Goal: Information Seeking & Learning: Learn about a topic

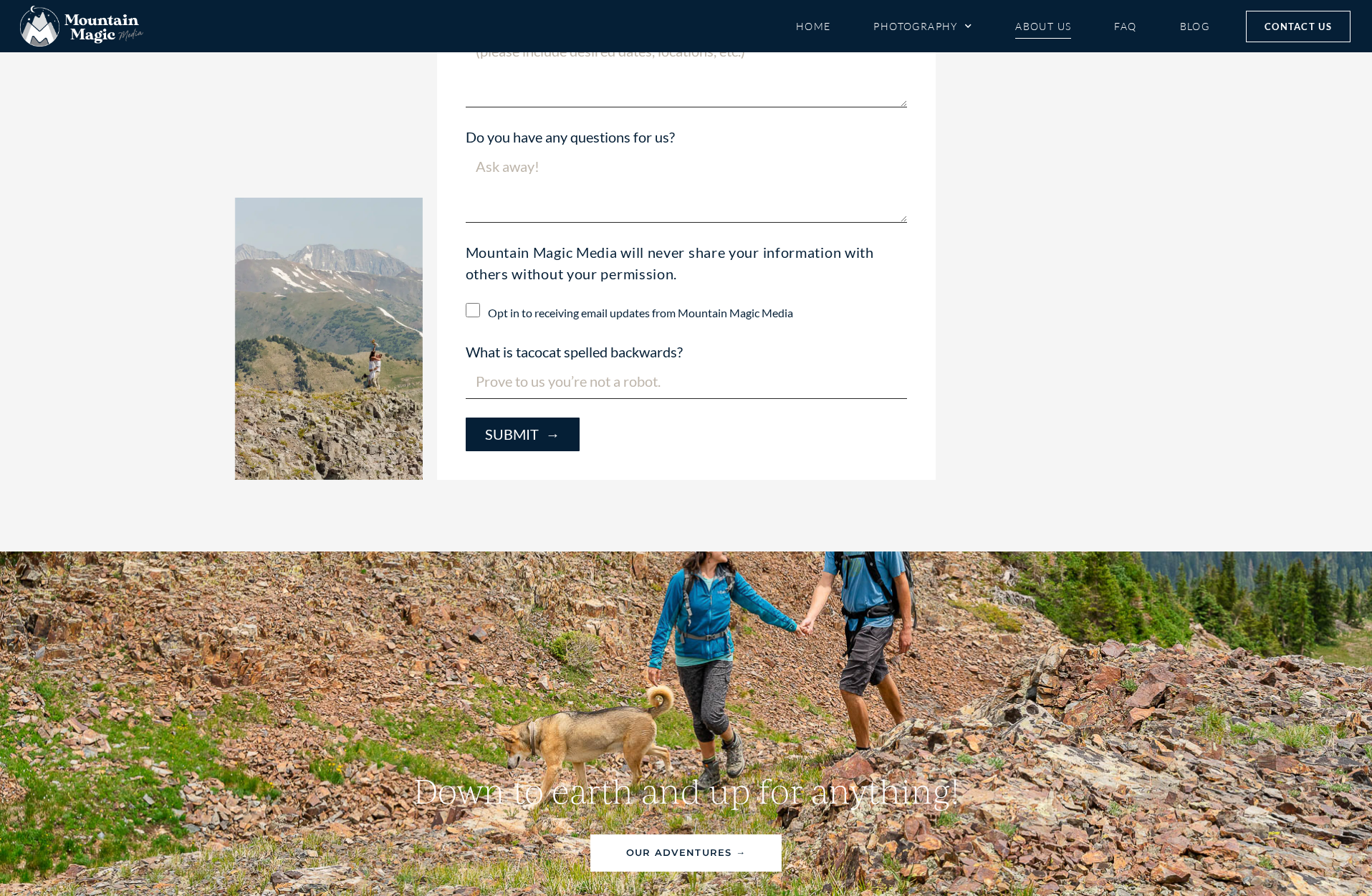
scroll to position [4102, 0]
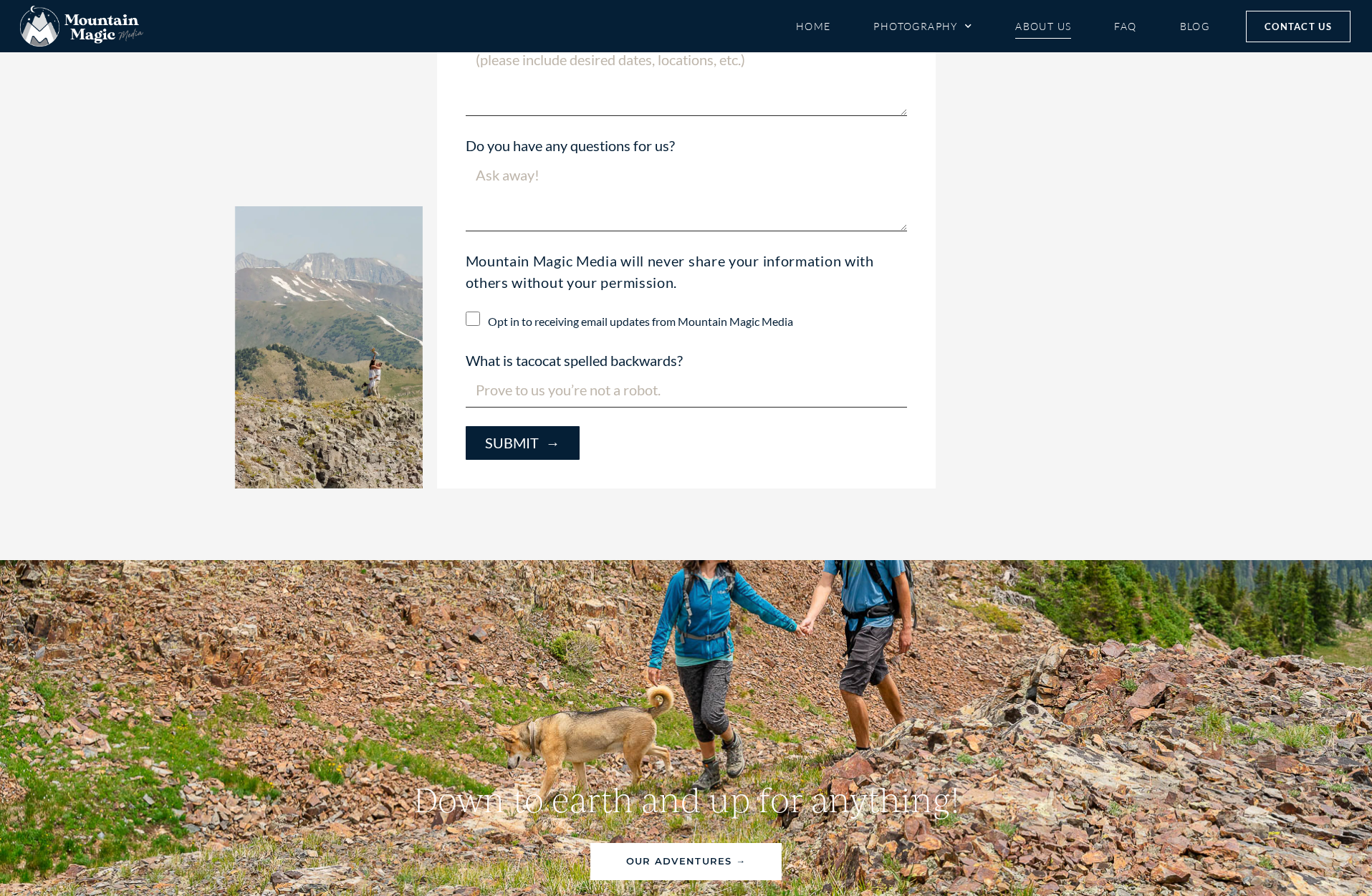
drag, startPoint x: 454, startPoint y: 418, endPoint x: 766, endPoint y: 44, distance: 487.1
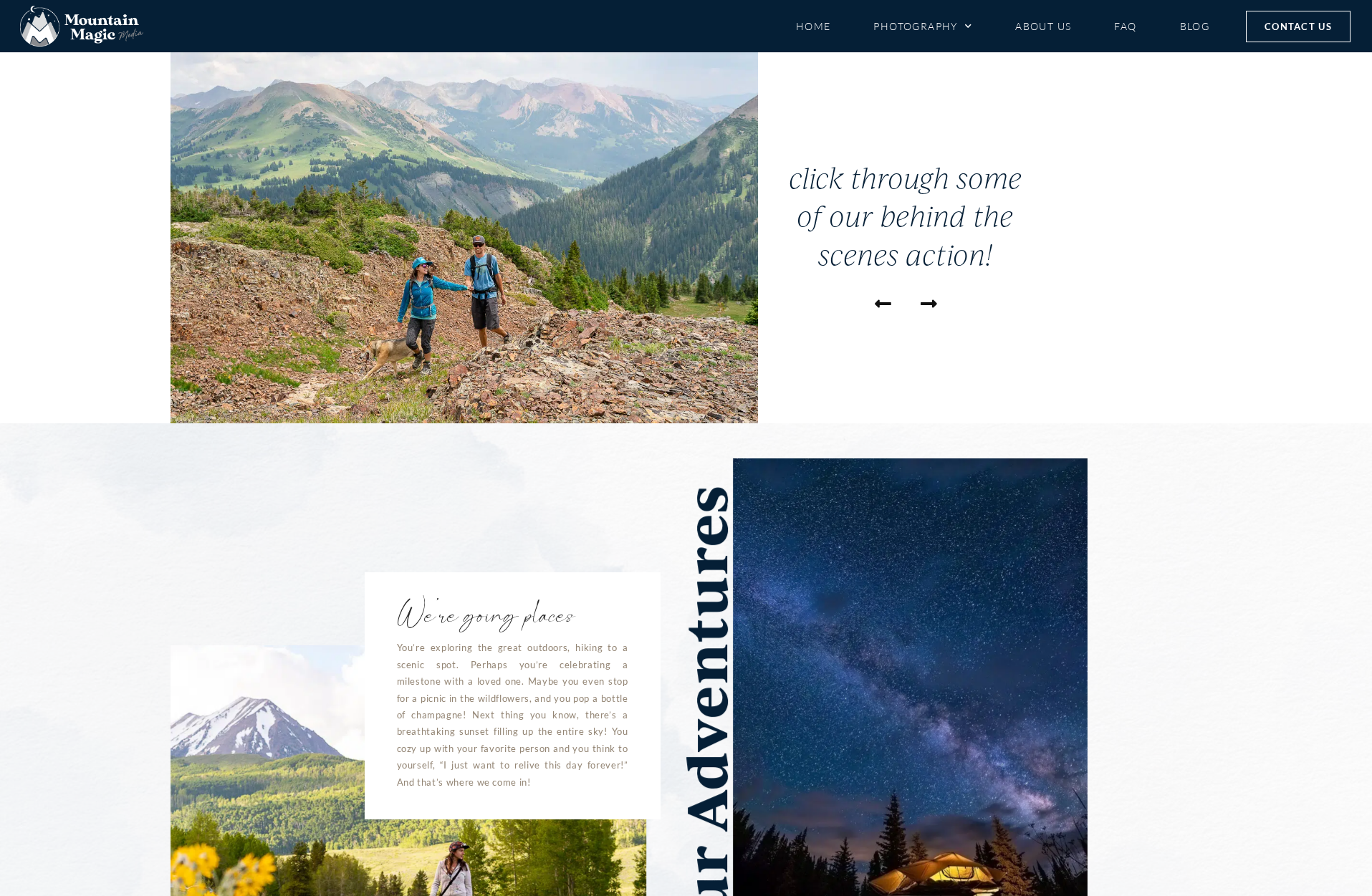
scroll to position [25, 0]
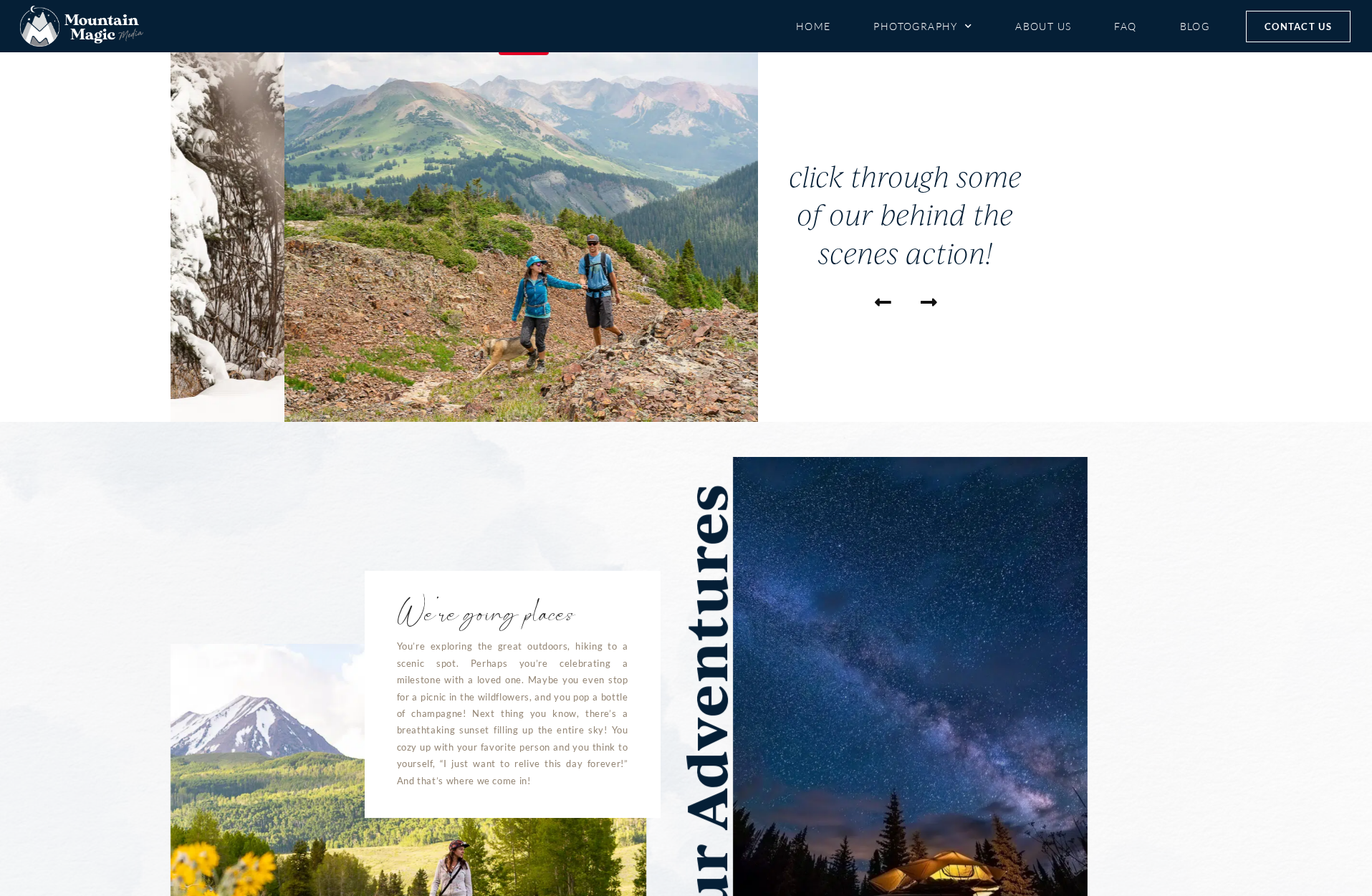
click at [552, 342] on img "1 / 7" at bounding box center [578, 224] width 588 height 394
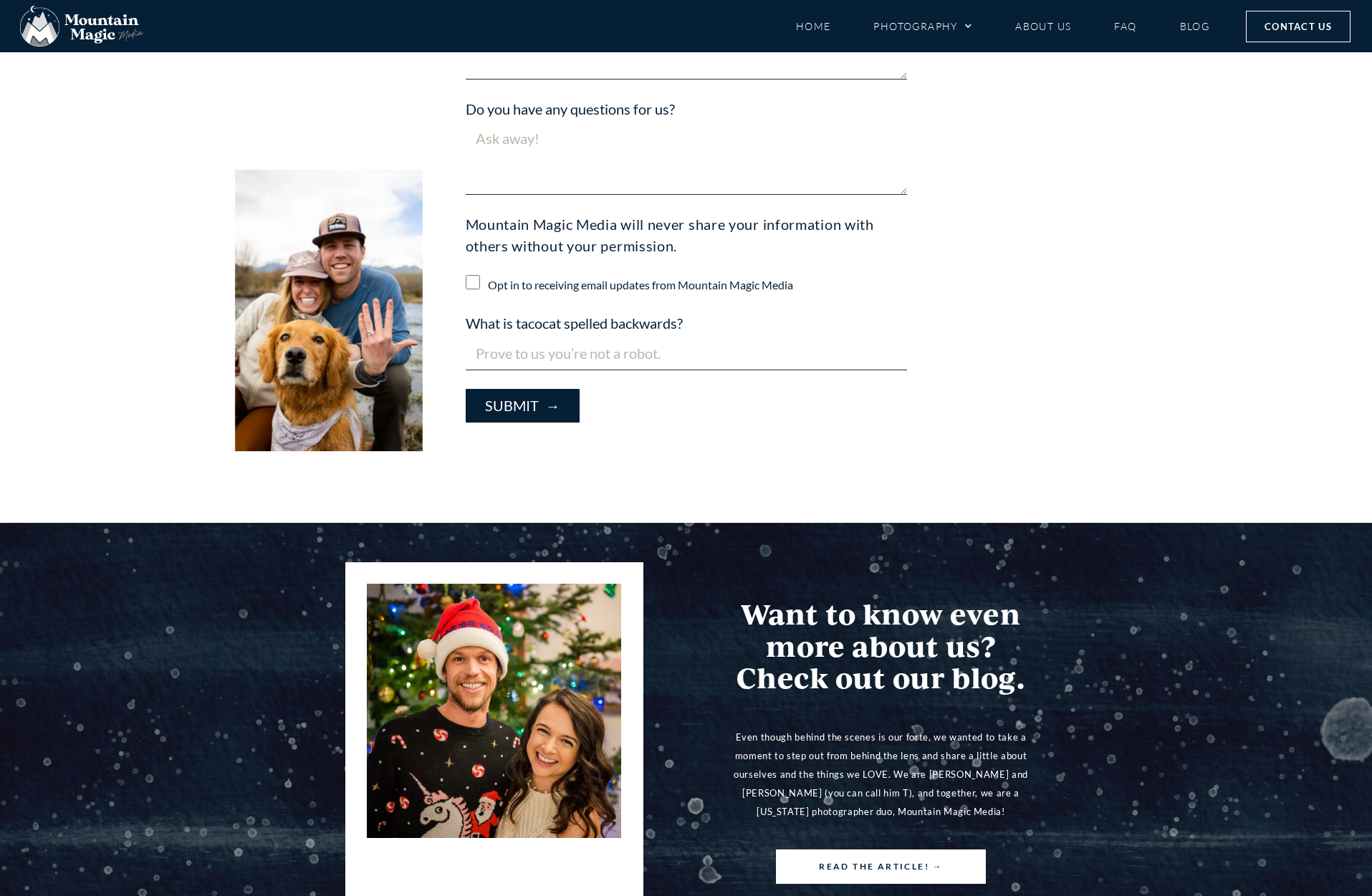
scroll to position [3526, 0]
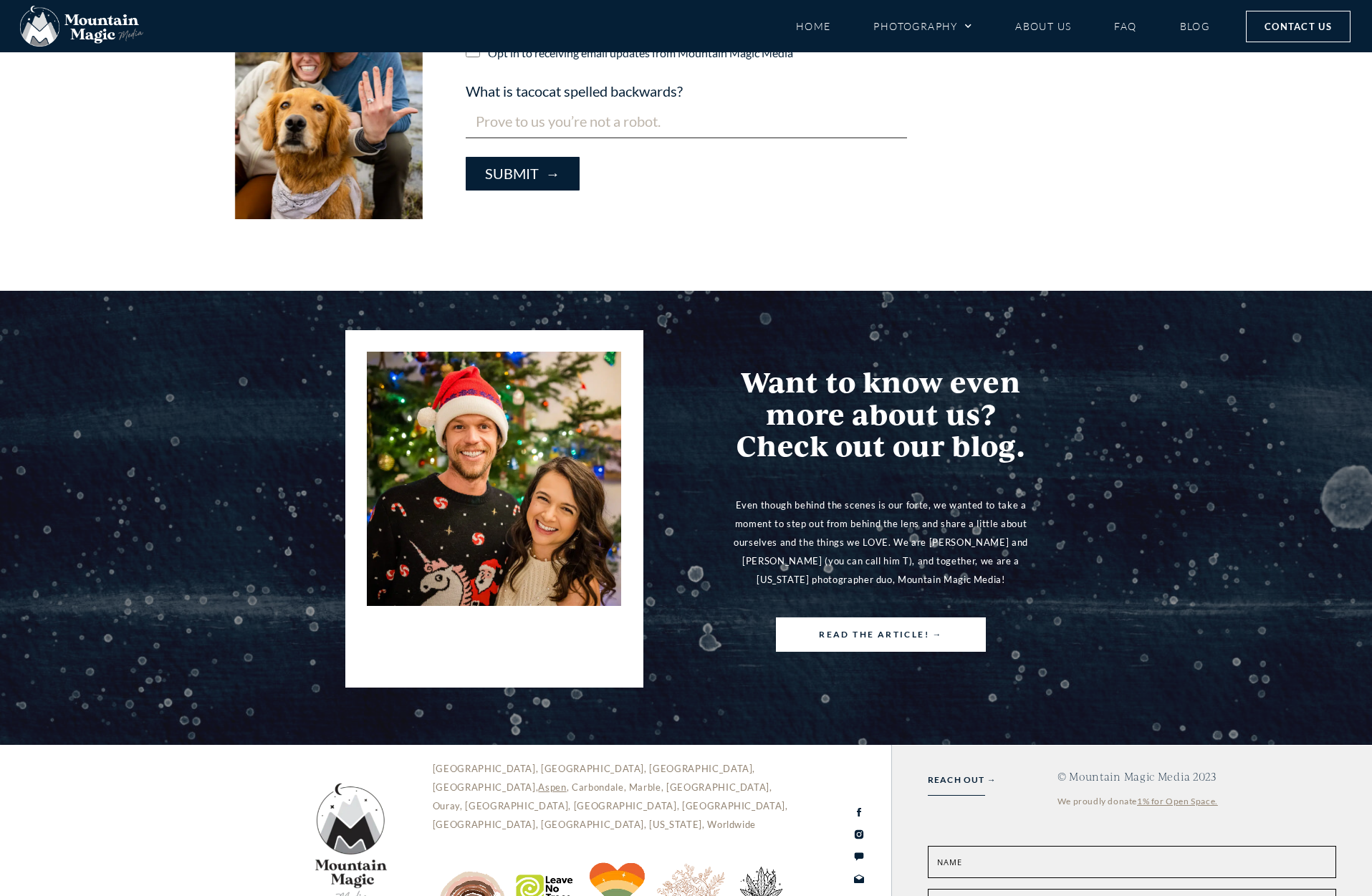
click at [845, 627] on span "READ THE ARTICLE! →" at bounding box center [881, 634] width 124 height 16
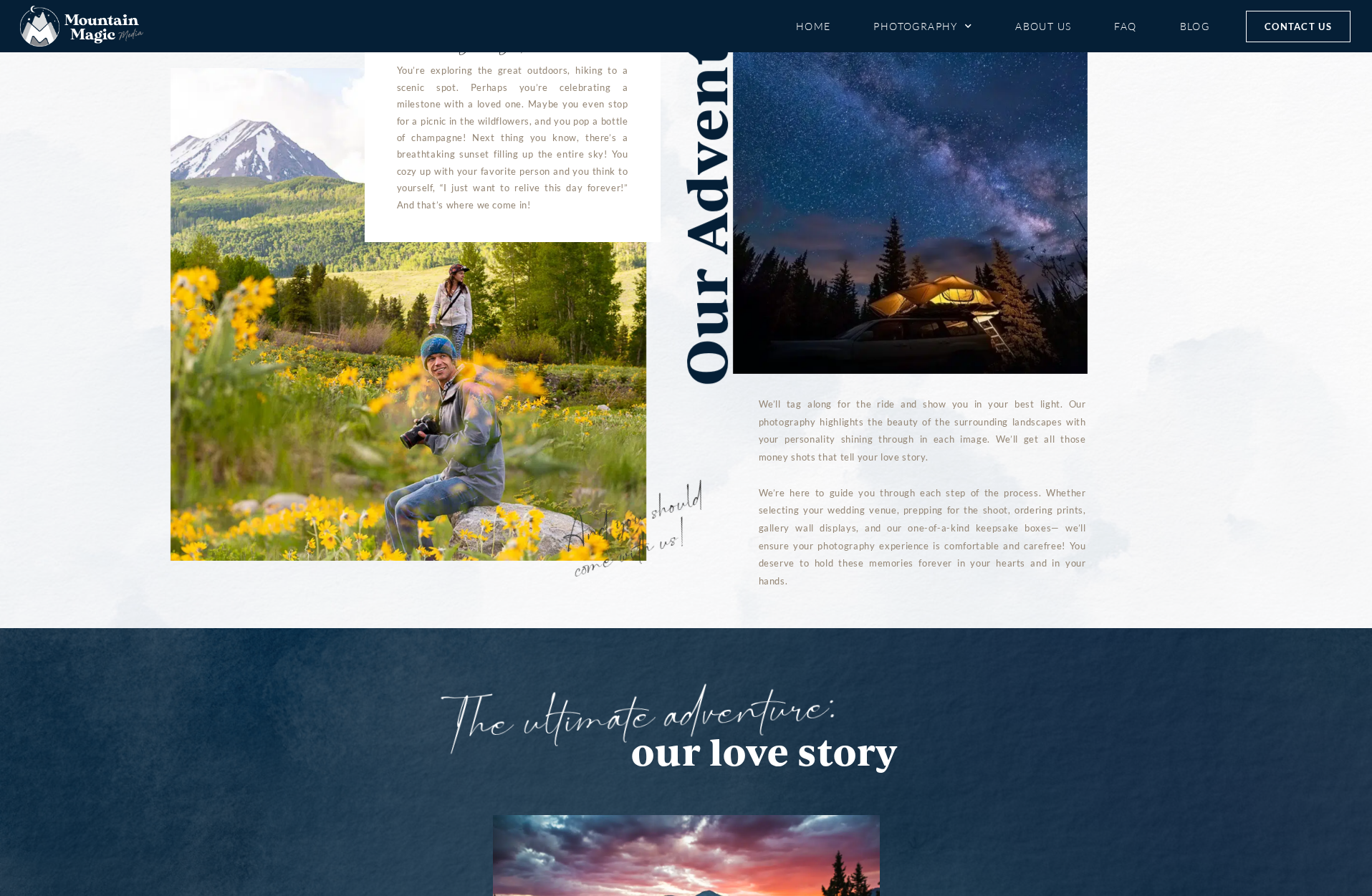
scroll to position [0, 0]
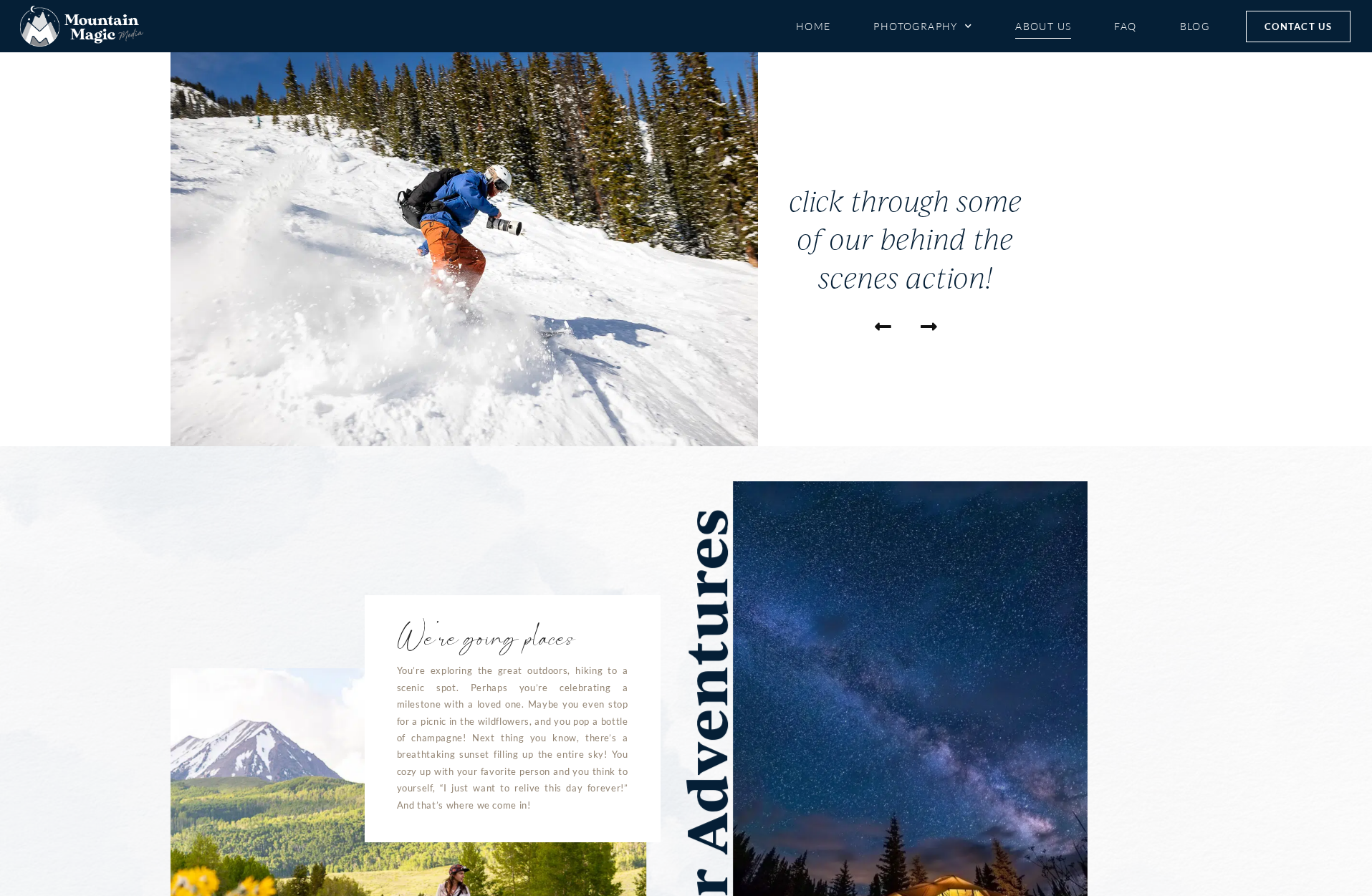
click at [1042, 26] on link "About Us" at bounding box center [1043, 26] width 56 height 25
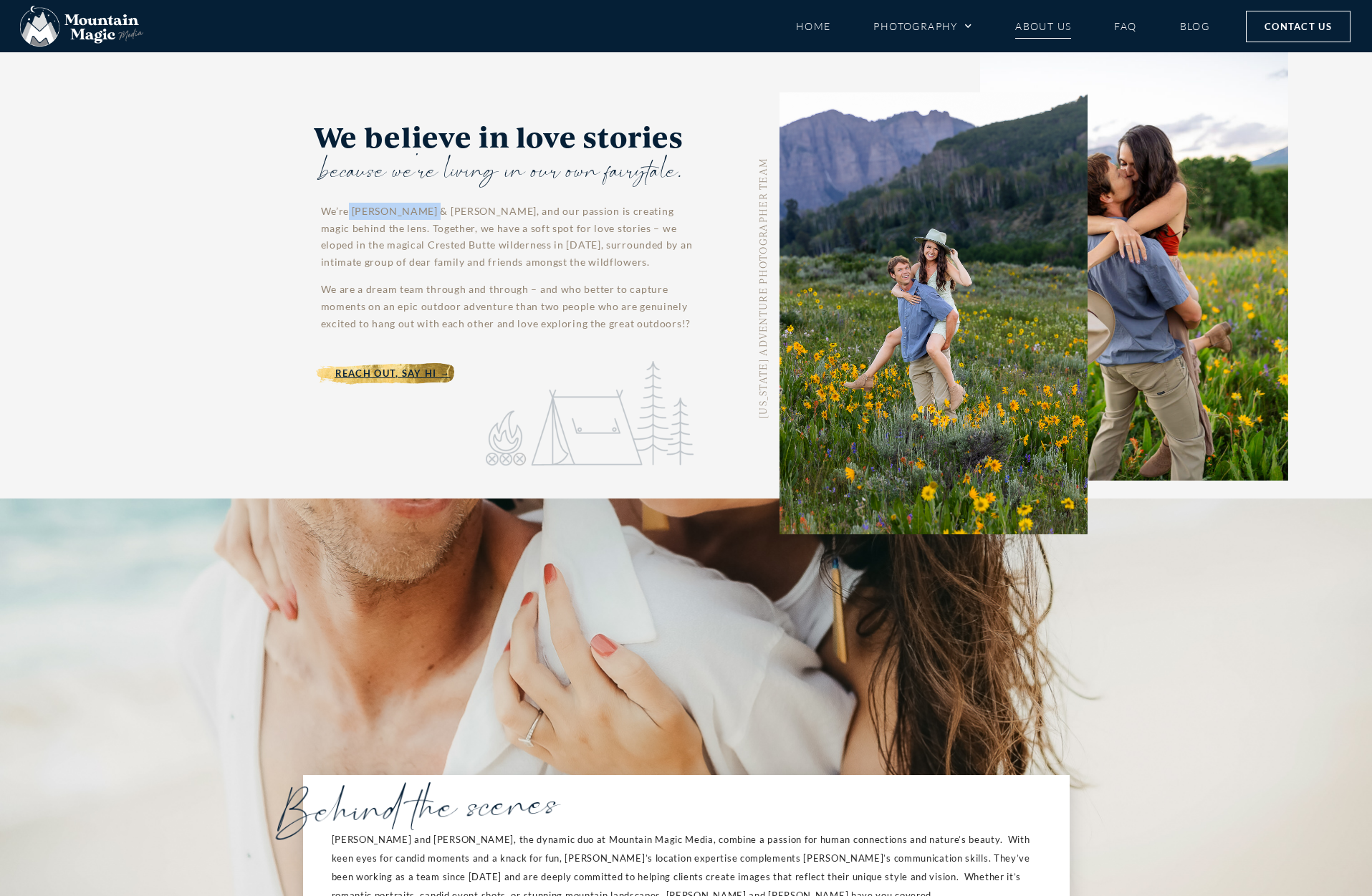
drag, startPoint x: 351, startPoint y: 211, endPoint x: 422, endPoint y: 211, distance: 71.0
click at [422, 211] on p "We’re [PERSON_NAME] & [PERSON_NAME], and our passion is creating magic behind t…" at bounding box center [507, 236] width 372 height 68
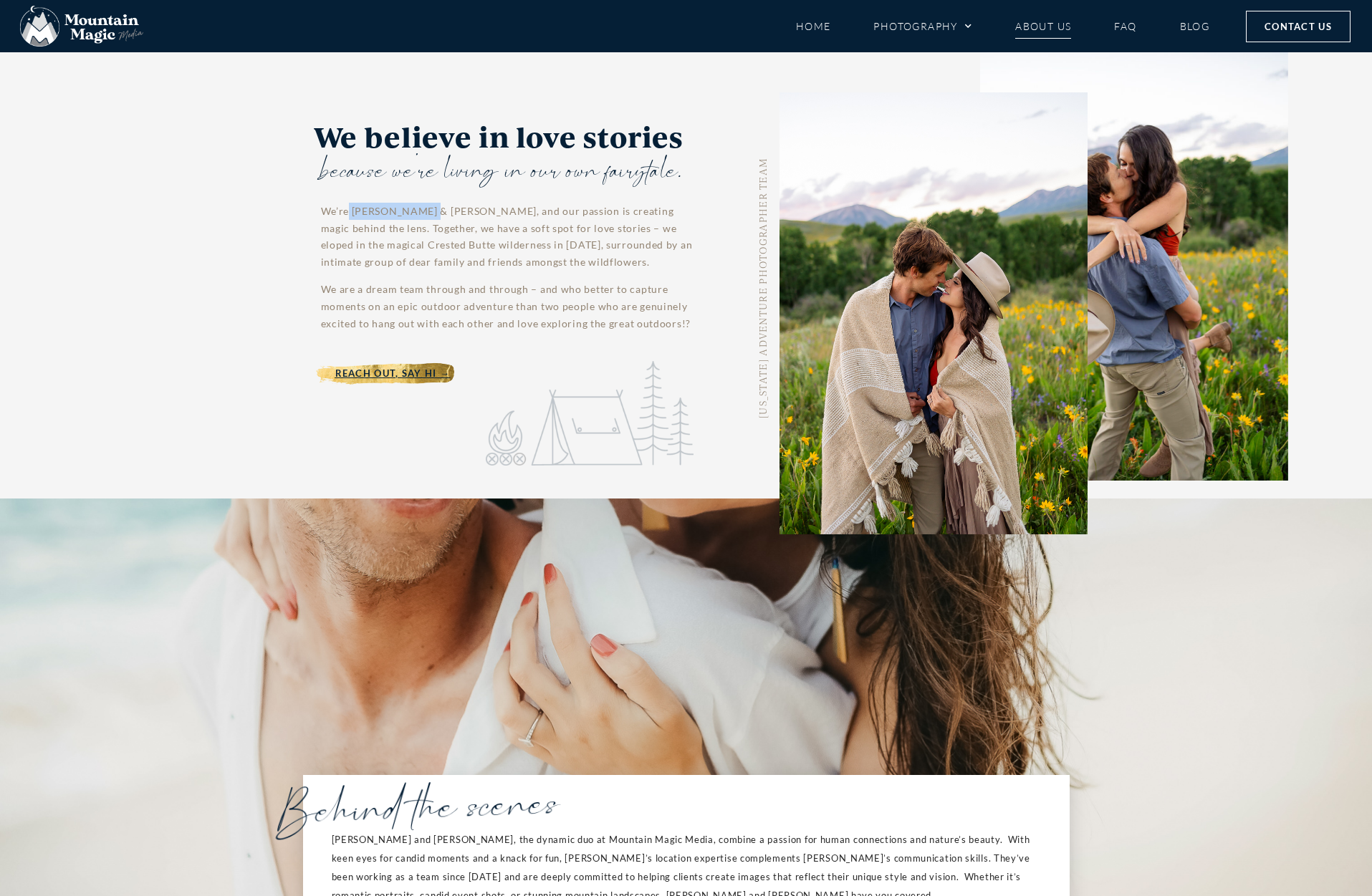
click at [1043, 28] on link "About Us" at bounding box center [1043, 26] width 56 height 25
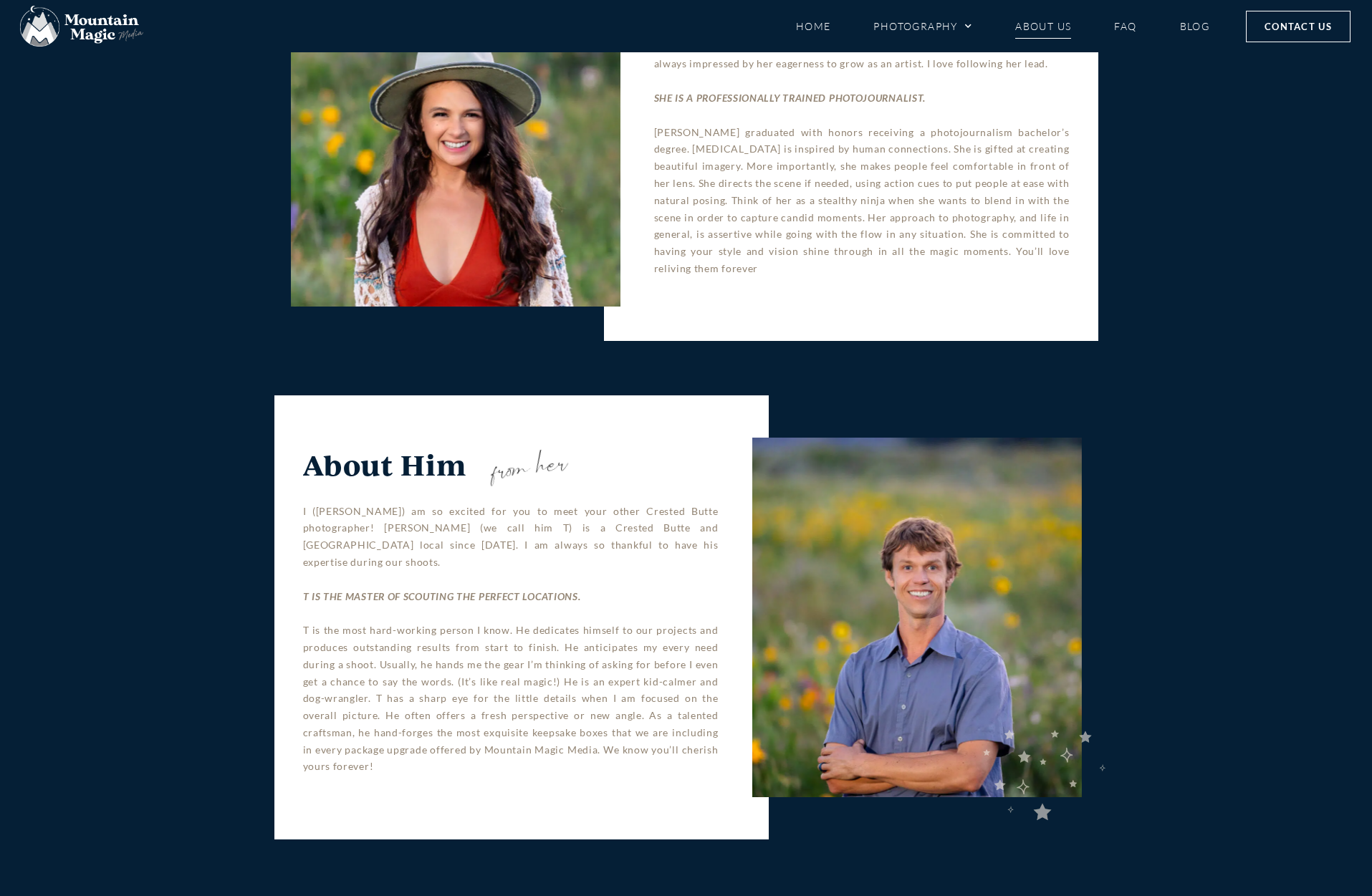
scroll to position [1920, 0]
